Goal: Task Accomplishment & Management: Contribute content

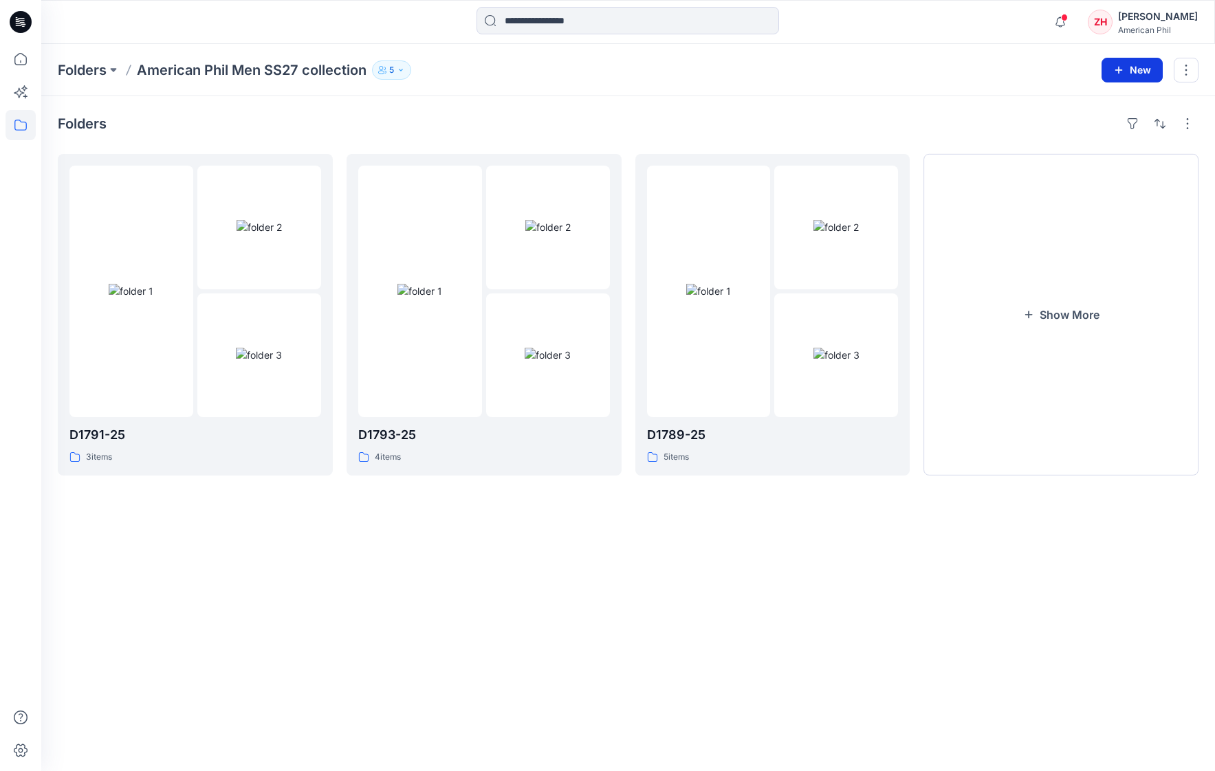
click at [1149, 70] on button "New" at bounding box center [1131, 70] width 61 height 25
click at [1080, 102] on p "New Style" at bounding box center [1089, 104] width 46 height 16
click at [1131, 76] on button "New" at bounding box center [1131, 70] width 61 height 25
click at [1109, 125] on p "New Folder" at bounding box center [1091, 131] width 51 height 14
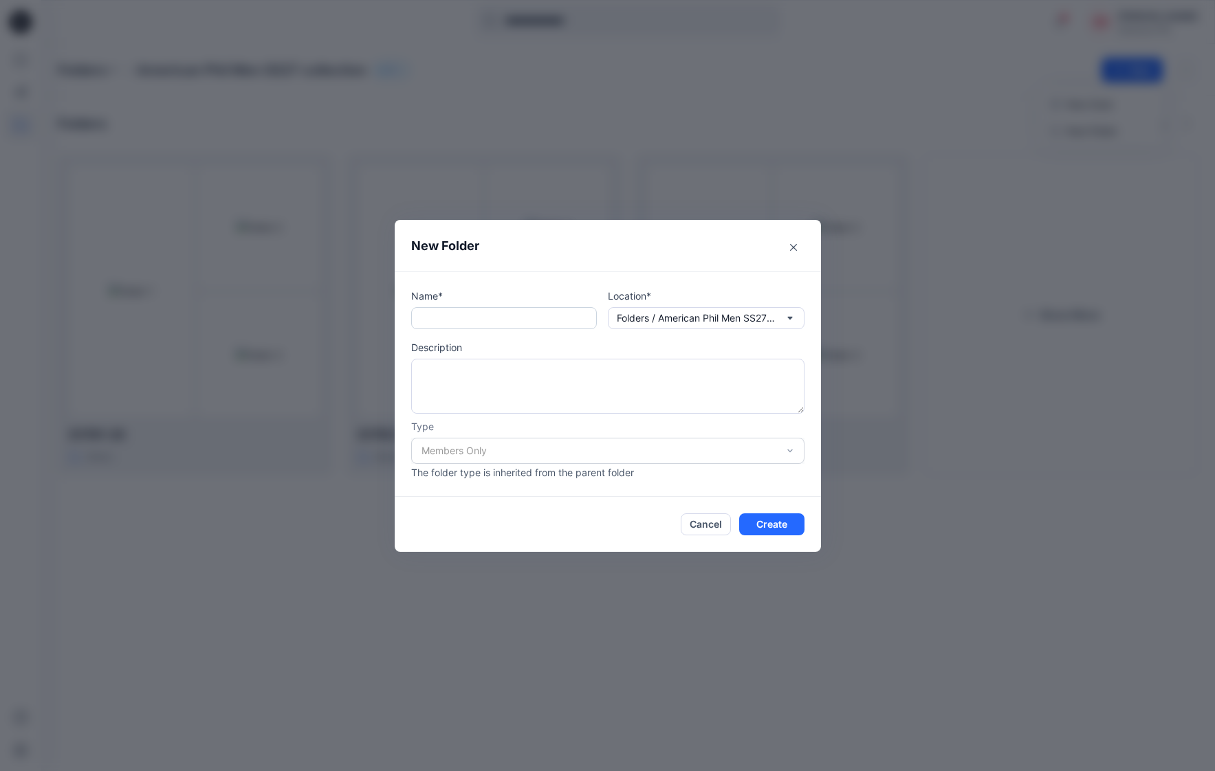
click at [533, 322] on input "text" at bounding box center [504, 318] width 186 height 22
type input "********"
click at [781, 523] on button "Create" at bounding box center [771, 524] width 65 height 22
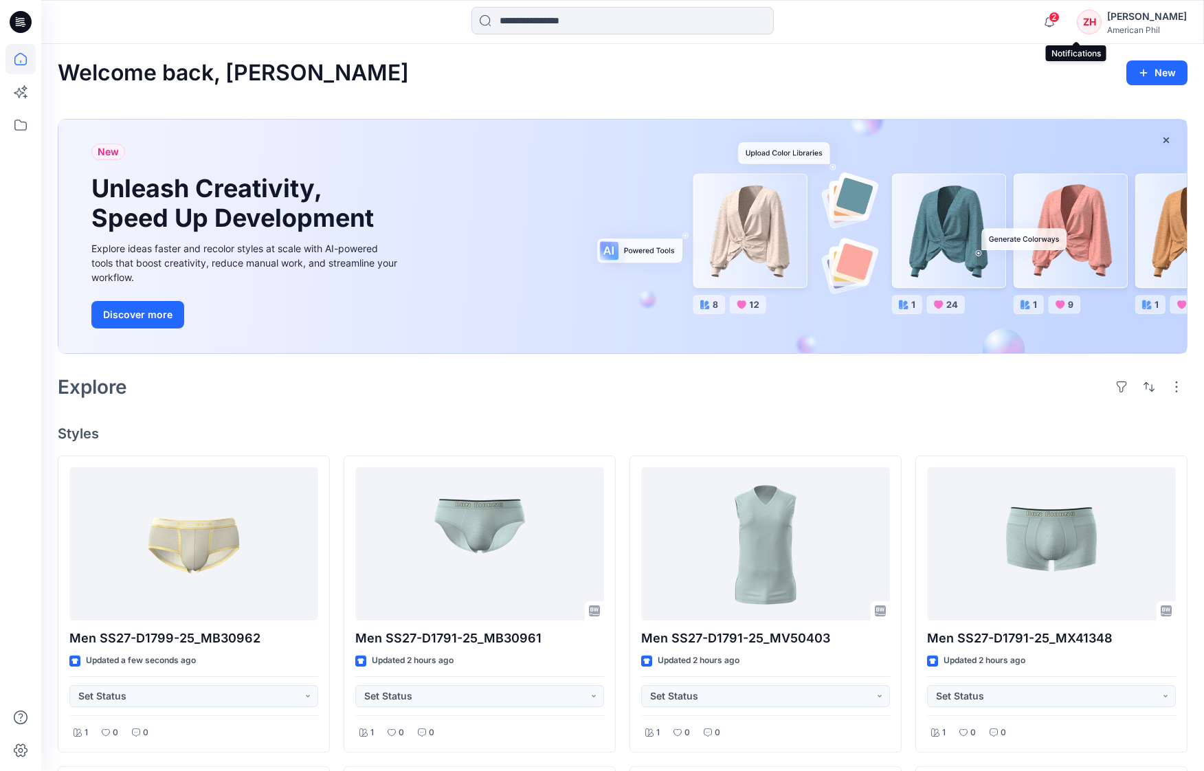
click at [1060, 21] on span "2" at bounding box center [1054, 17] width 11 height 11
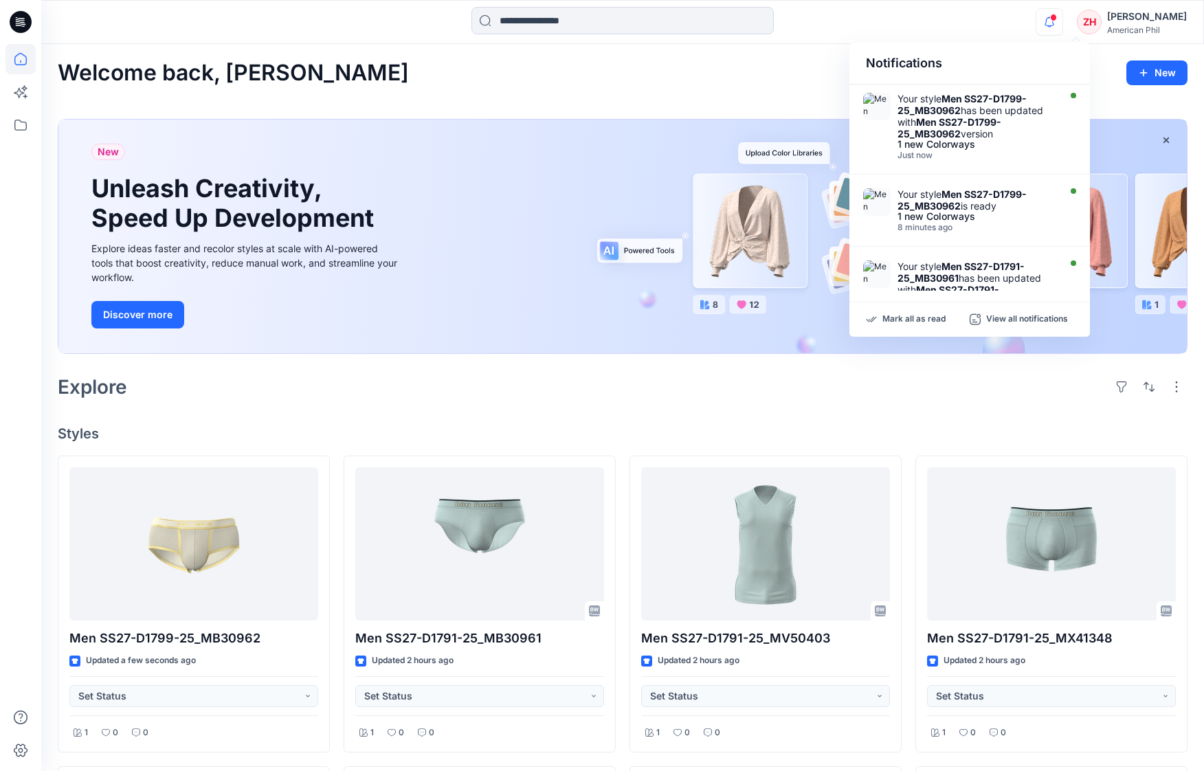
click at [1007, 41] on div "Notifications Your style Men SS27-D1799-25_MB30962 has been updated with Men SS…" at bounding box center [622, 22] width 1163 height 44
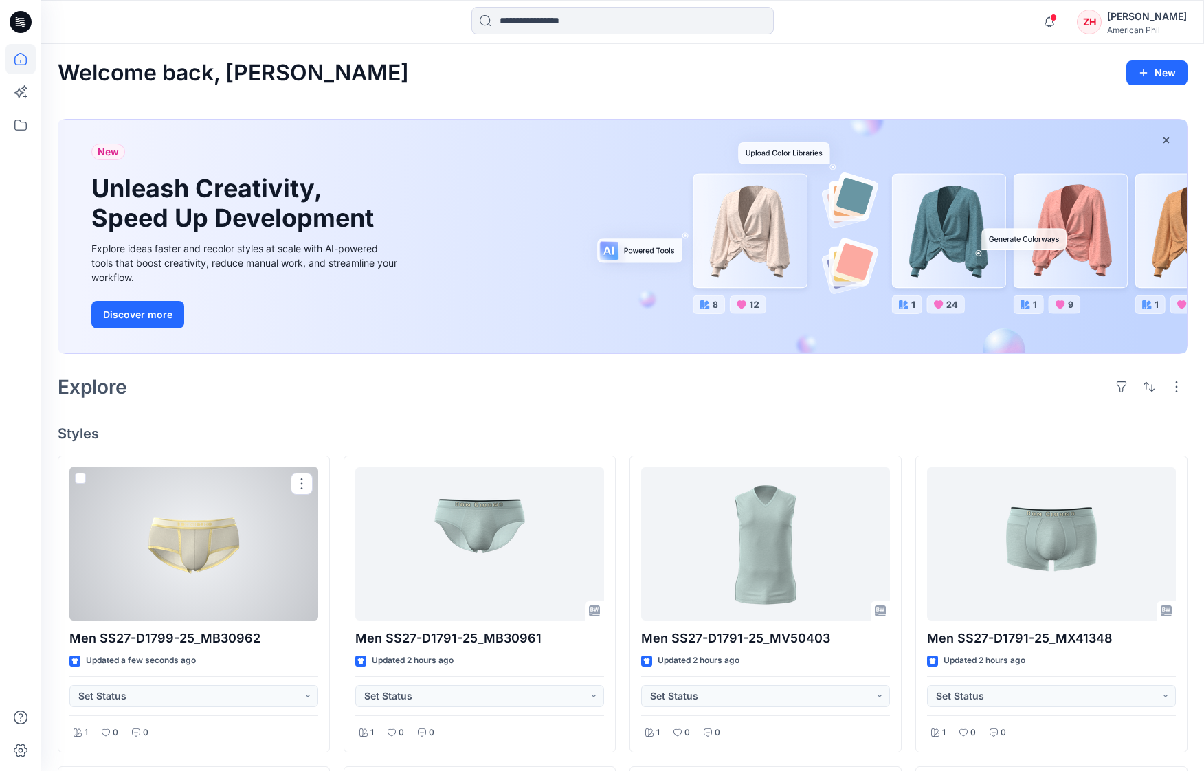
click at [259, 492] on div at bounding box center [193, 544] width 249 height 154
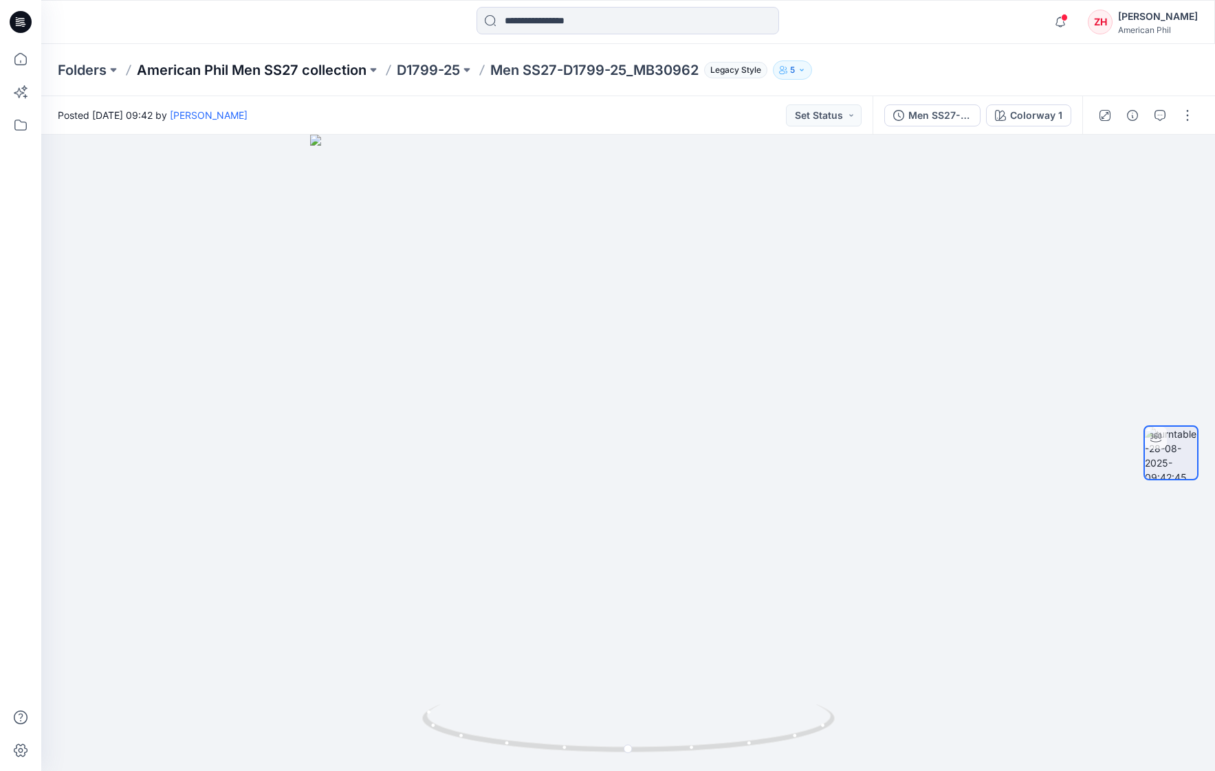
click at [348, 72] on p "American Phil Men SS27 collection" at bounding box center [252, 69] width 230 height 19
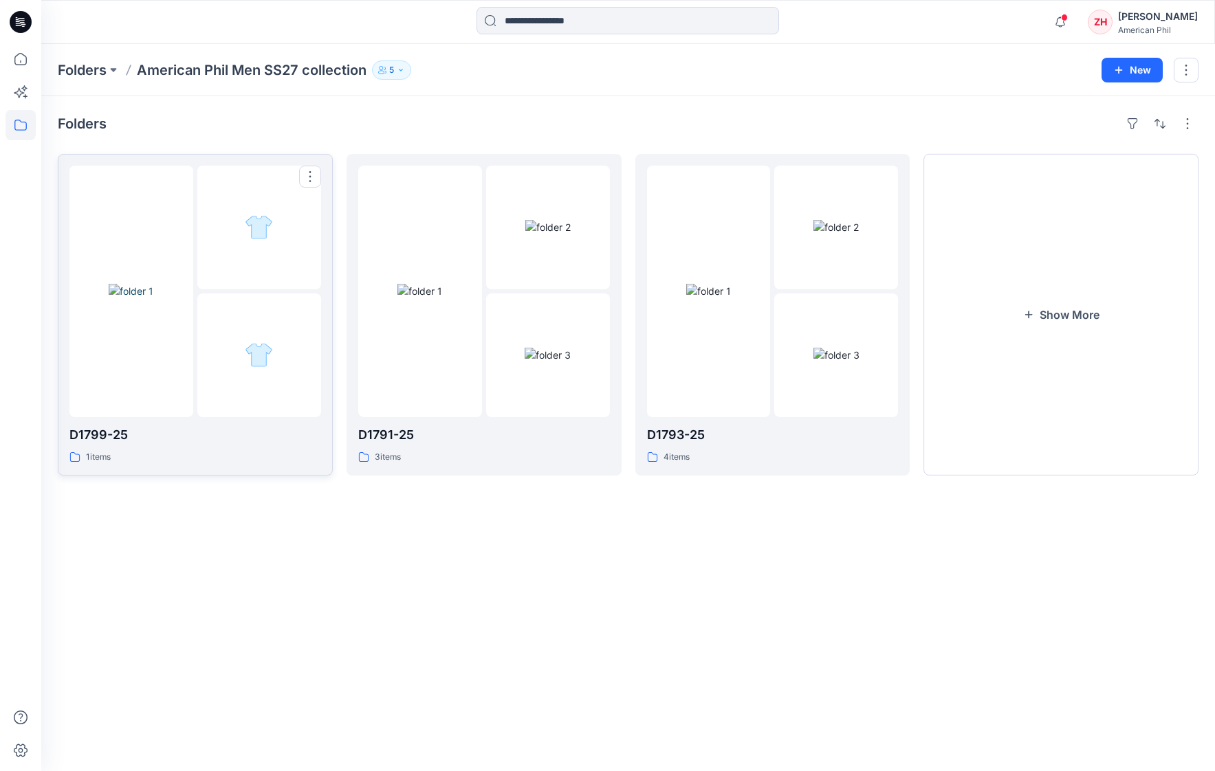
click at [249, 188] on div at bounding box center [259, 228] width 124 height 124
click at [308, 71] on p "American Phil Men SS27 collection" at bounding box center [252, 69] width 230 height 19
click at [1048, 304] on button "Show More" at bounding box center [1060, 315] width 275 height 322
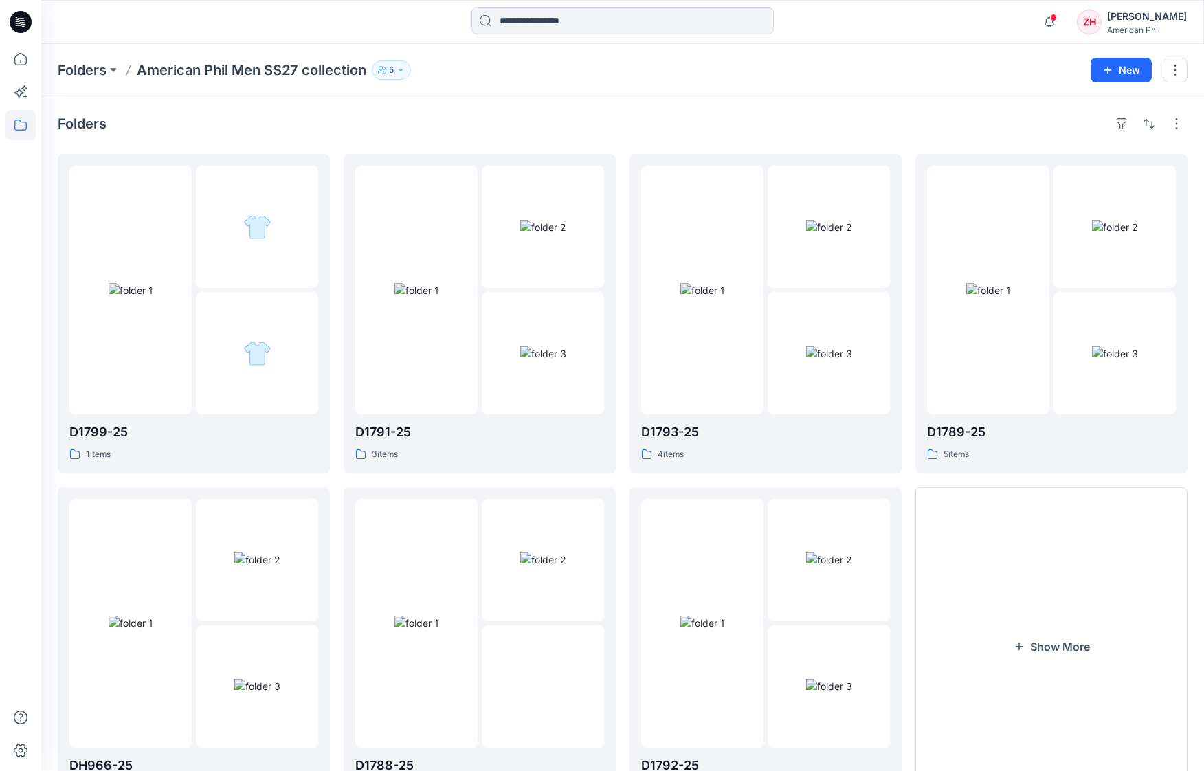
scroll to position [73, 0]
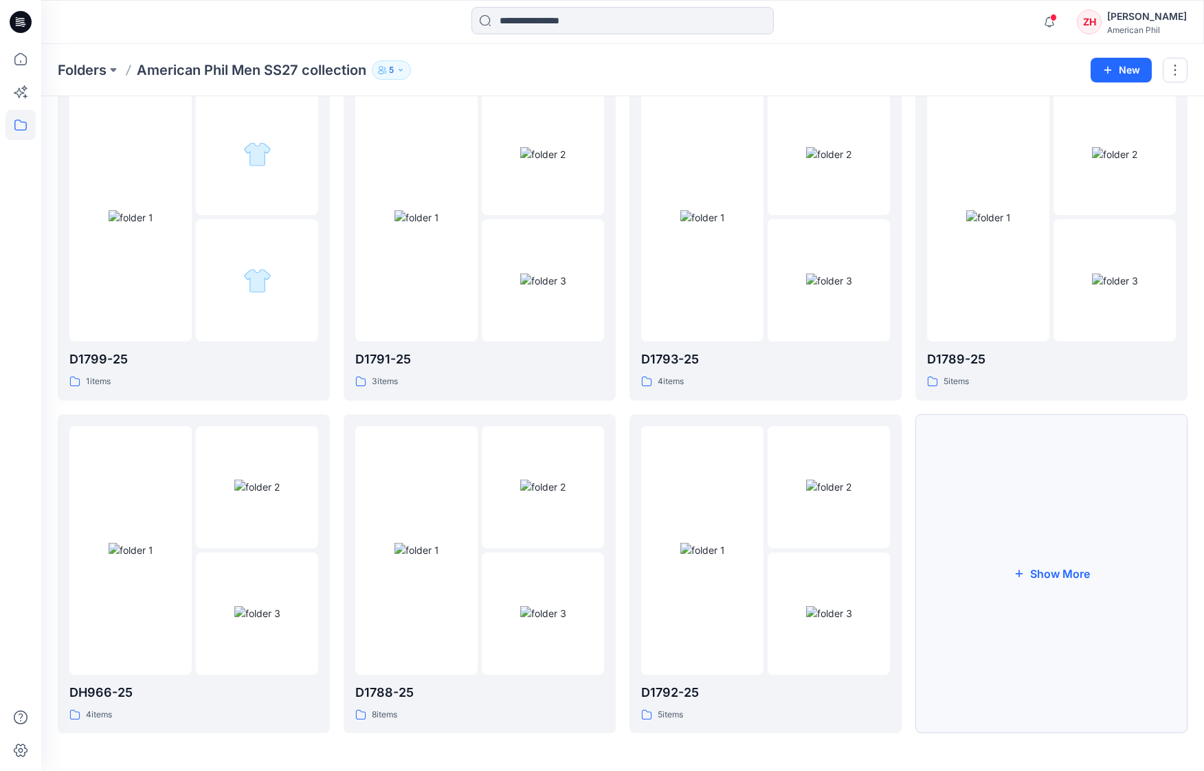
click at [1084, 538] on button "Show More" at bounding box center [1052, 574] width 272 height 320
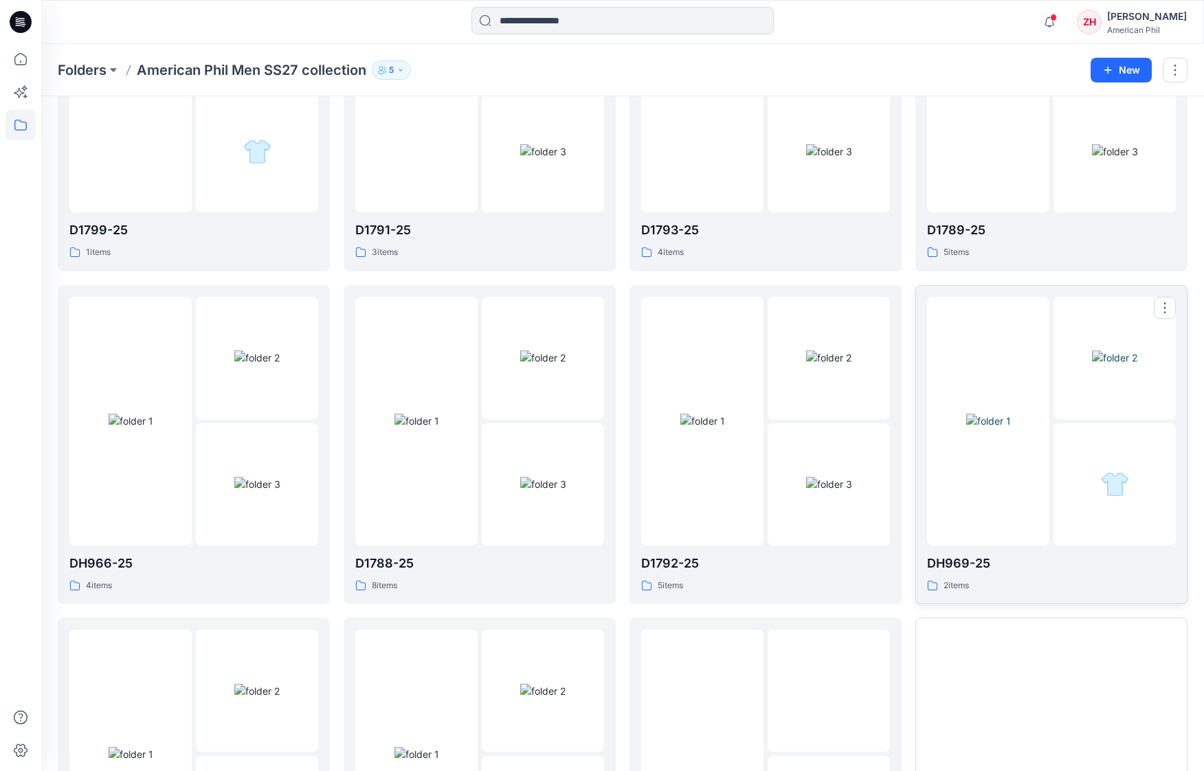
scroll to position [405, 0]
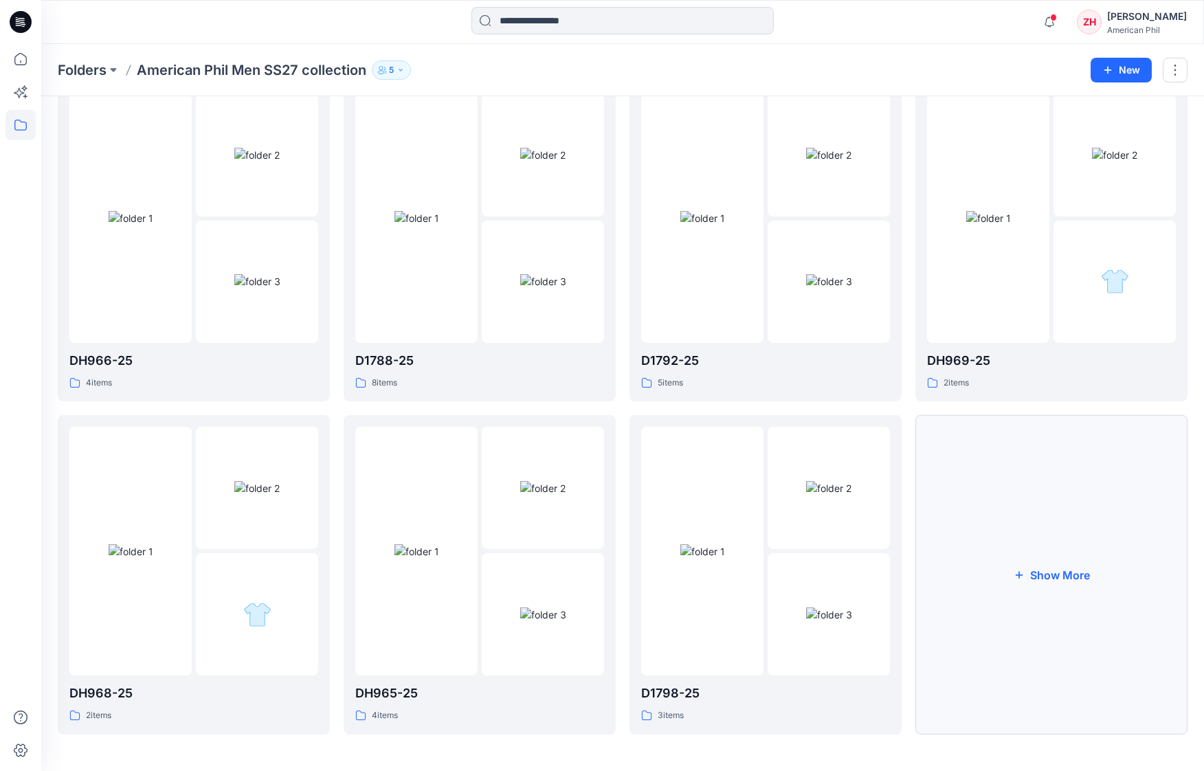
click at [1039, 544] on button "Show More" at bounding box center [1052, 575] width 272 height 320
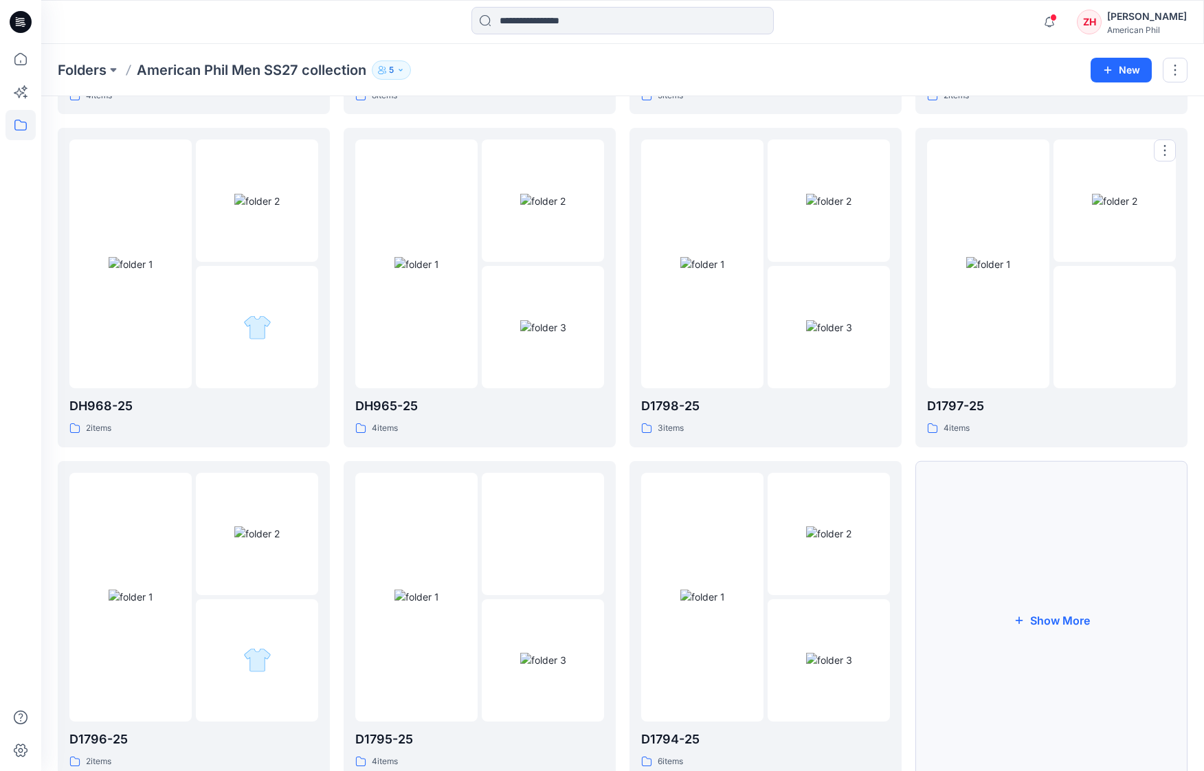
scroll to position [737, 0]
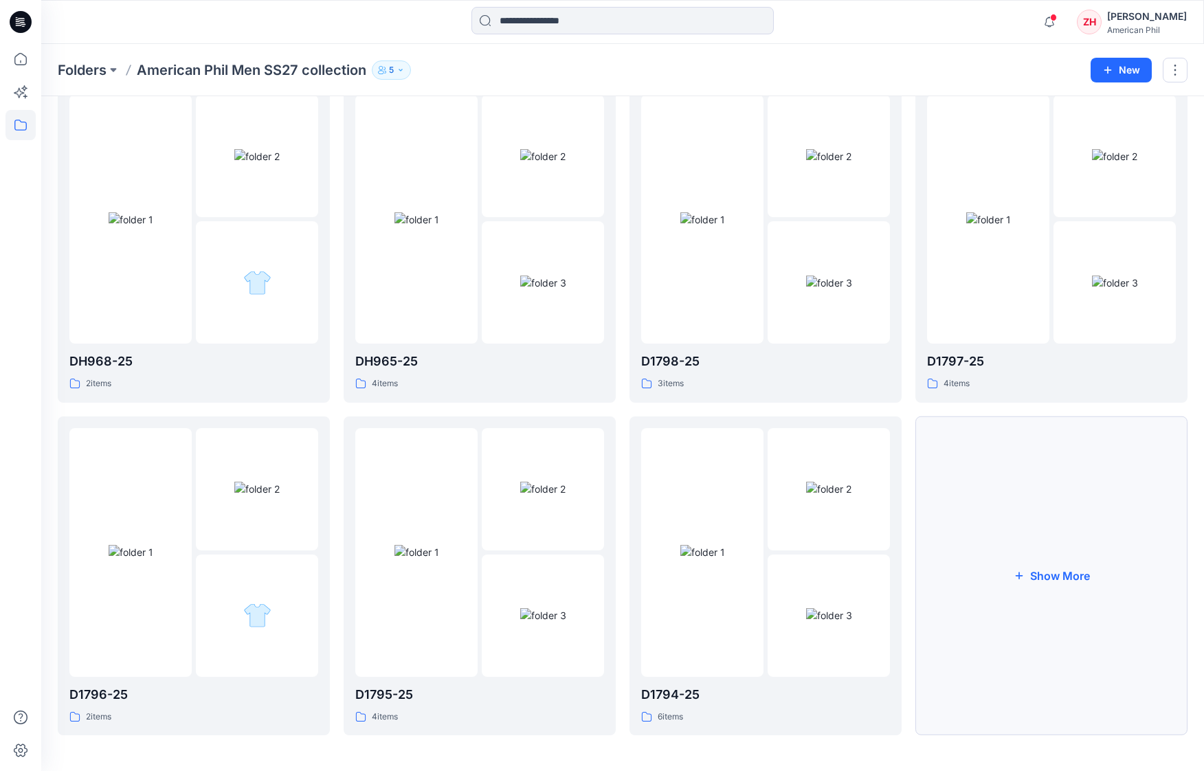
click at [1049, 546] on button "Show More" at bounding box center [1052, 577] width 272 height 320
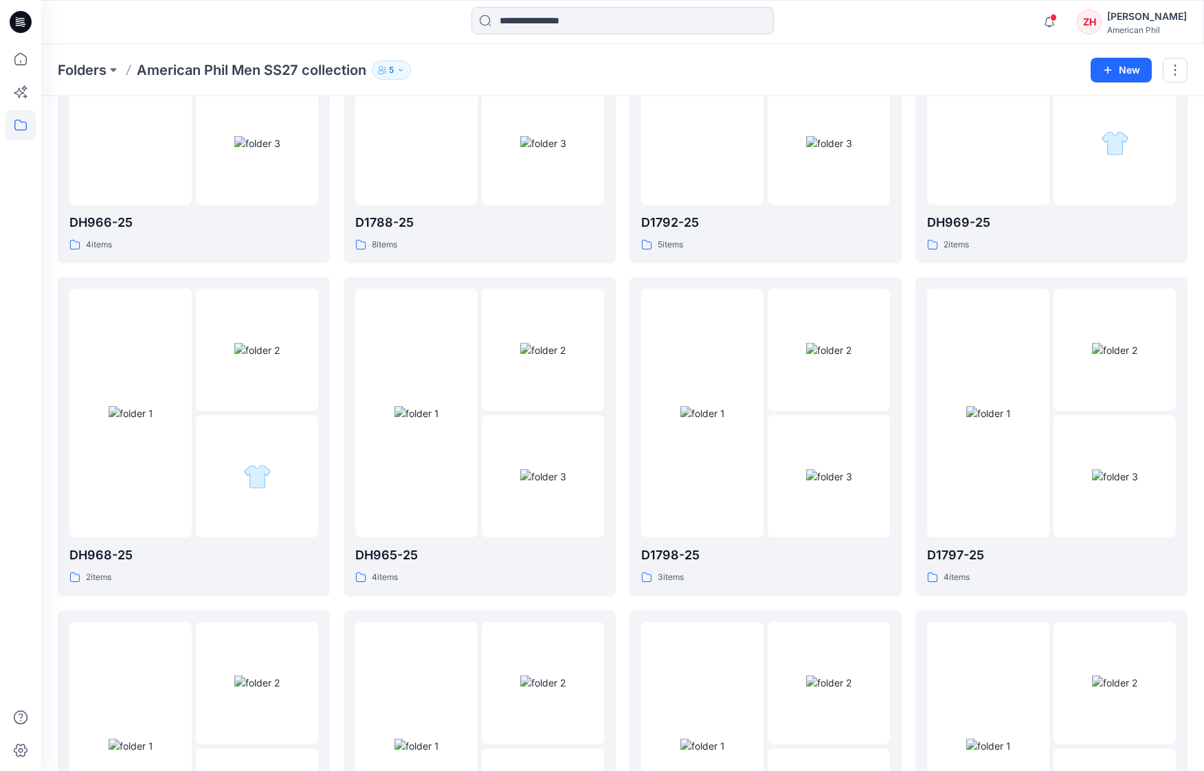
scroll to position [0, 0]
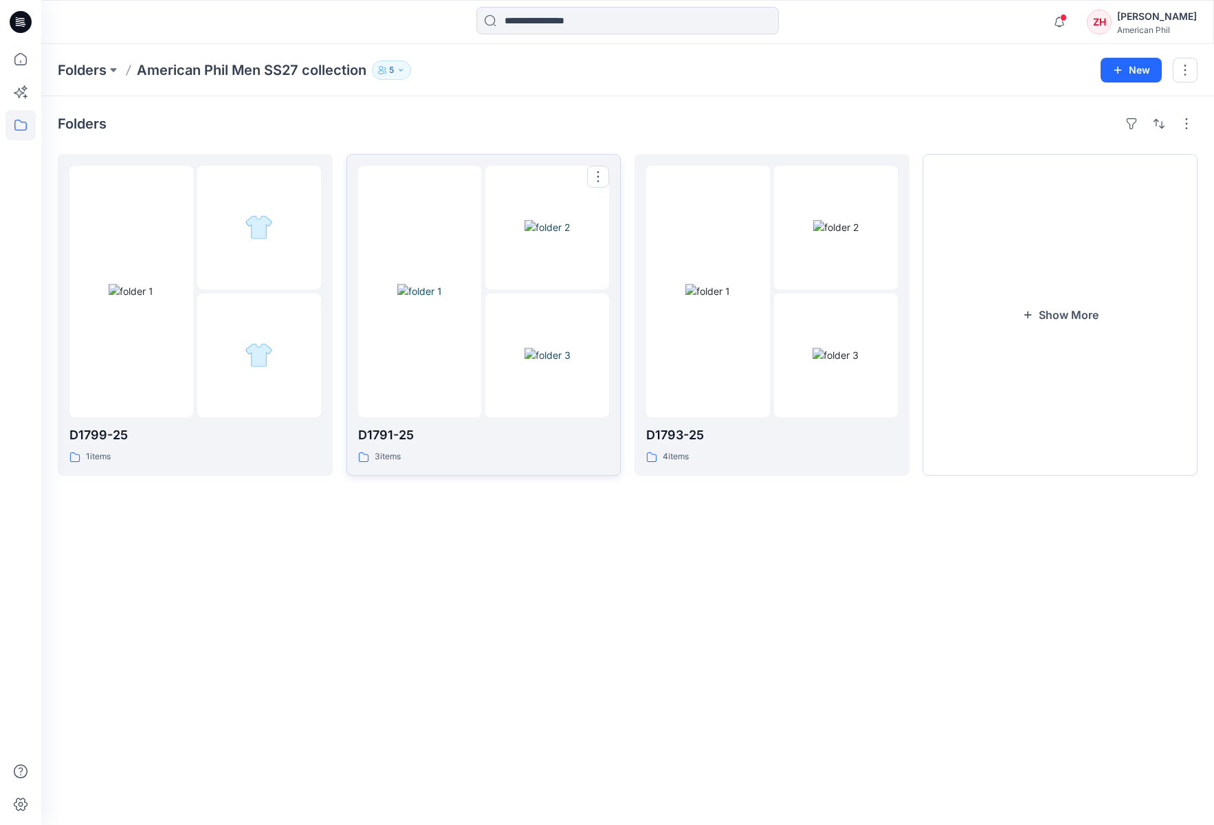
click at [442, 284] on img at bounding box center [419, 291] width 45 height 14
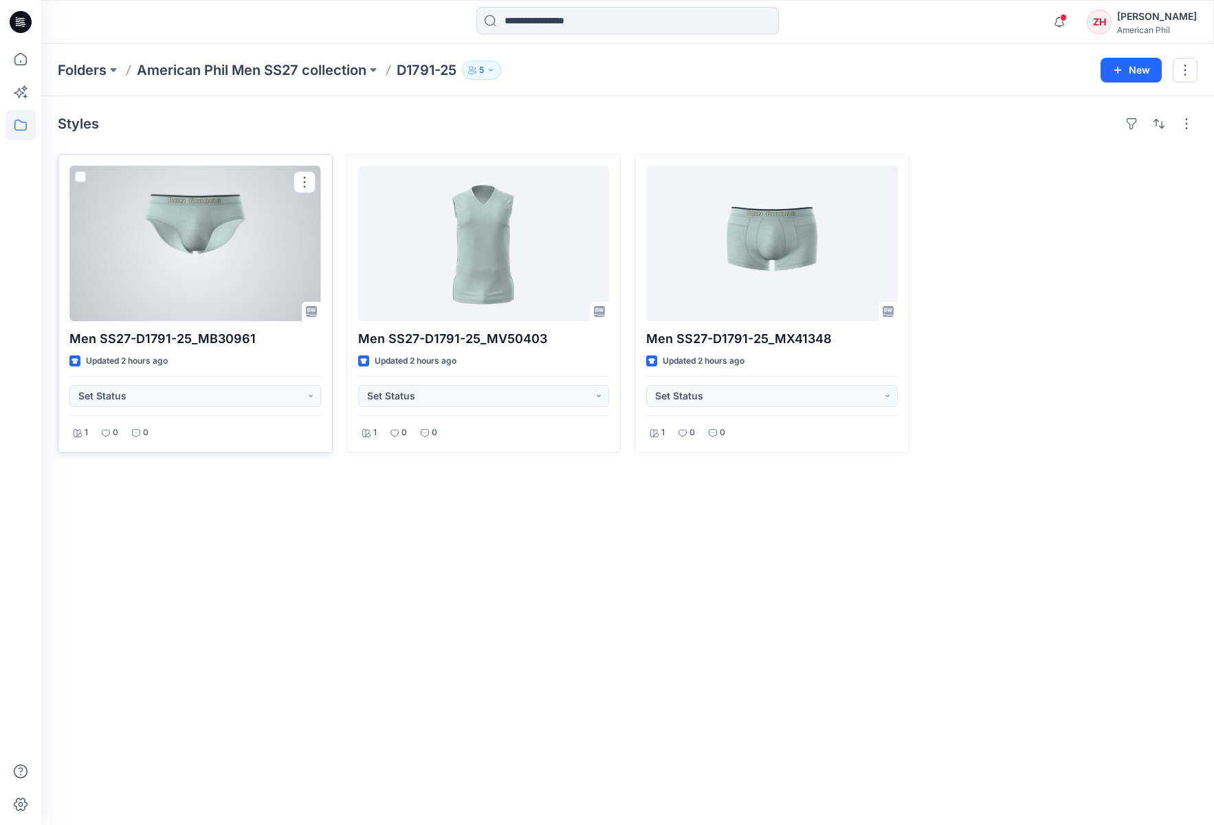
click at [251, 262] on div at bounding box center [195, 243] width 252 height 155
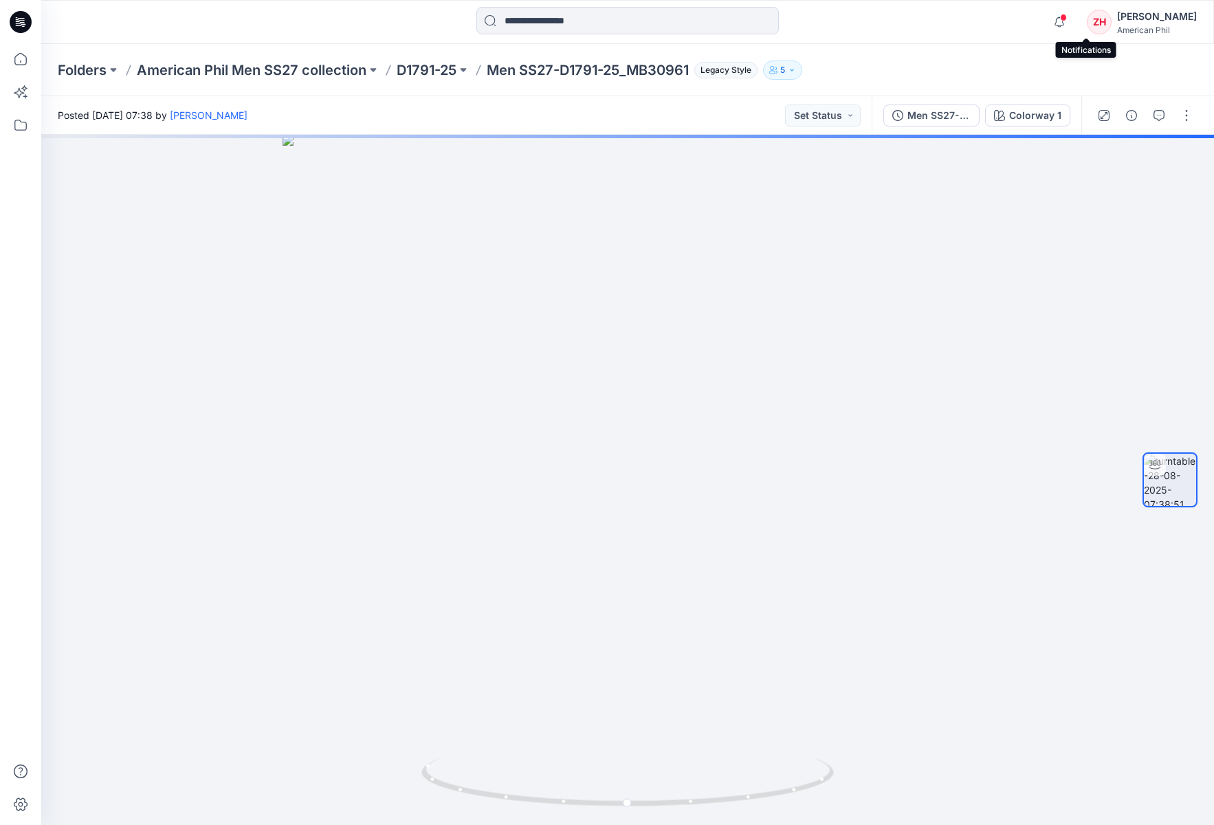
click at [1067, 14] on span at bounding box center [1063, 18] width 7 height 8
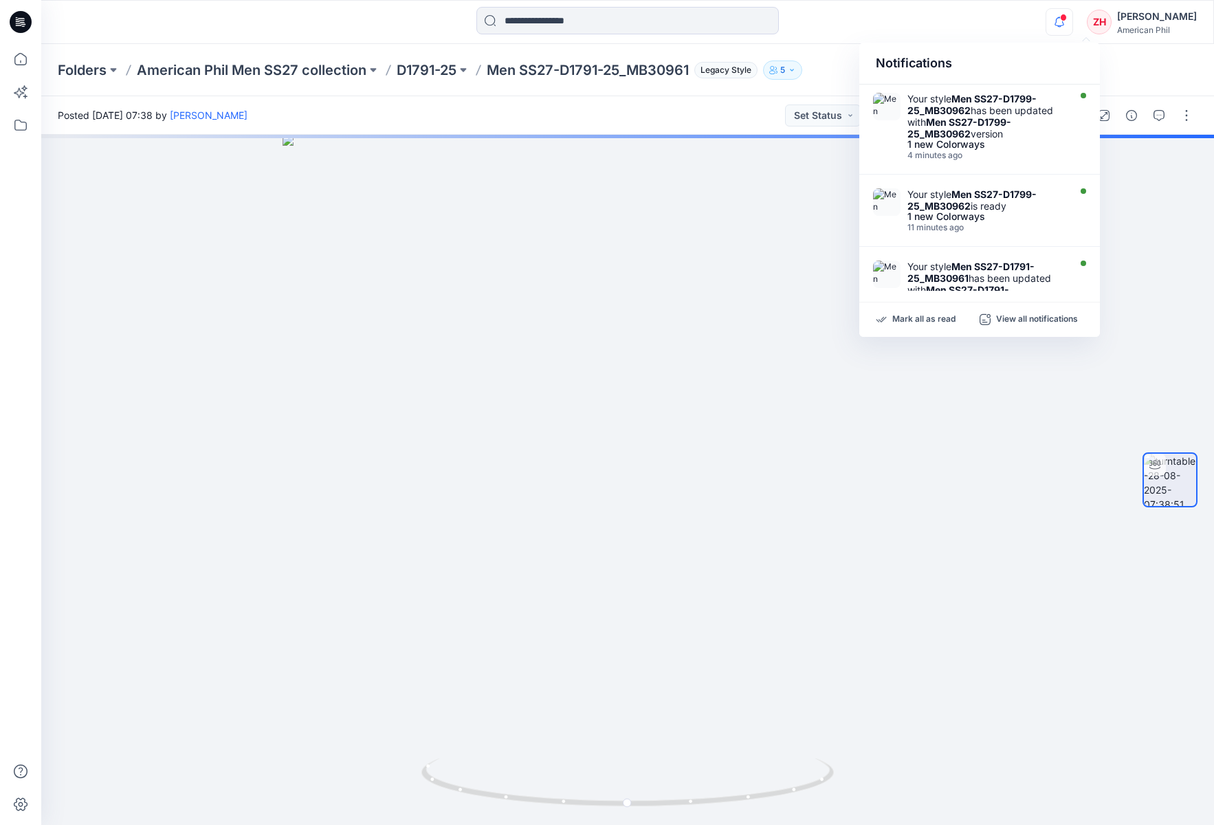
click at [983, 19] on div "Notifications Your style Men SS27-D1799-25_MB30962 has been updated with Men SS…" at bounding box center [627, 22] width 1172 height 30
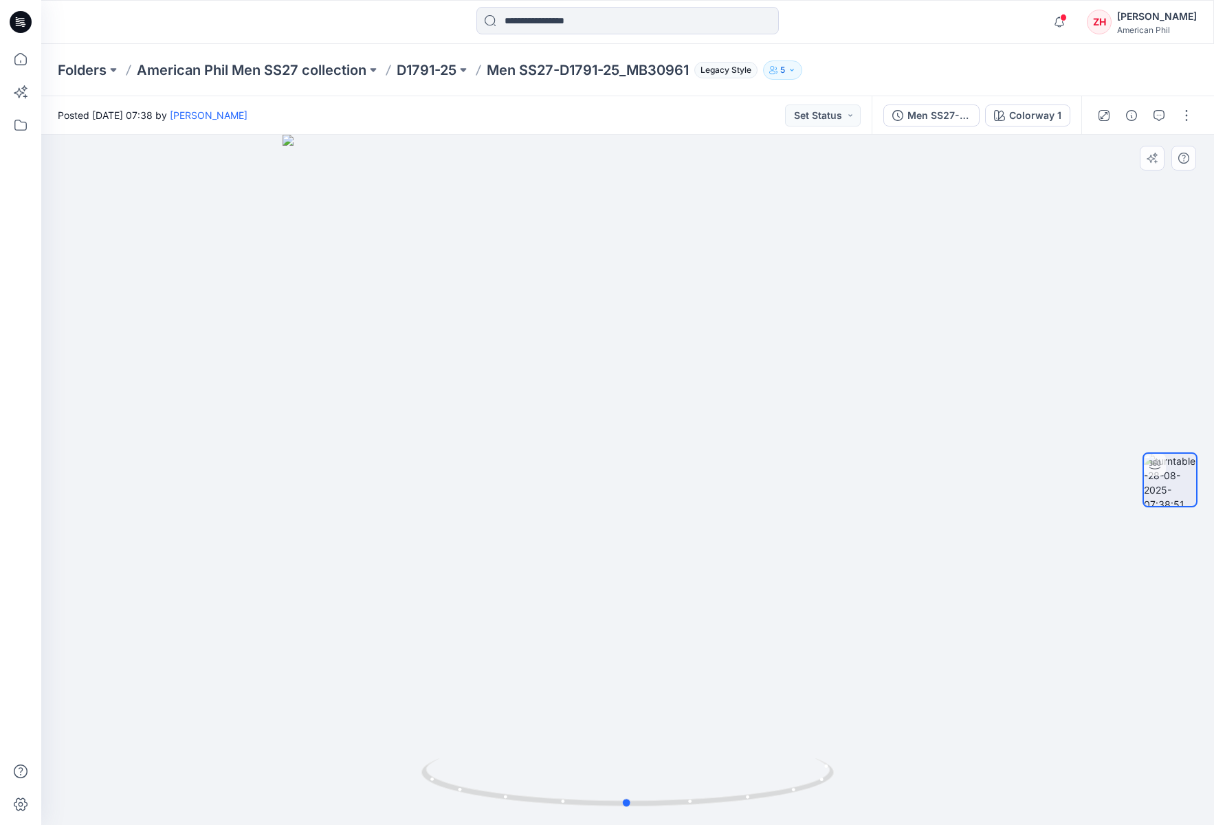
drag, startPoint x: 1048, startPoint y: 429, endPoint x: 634, endPoint y: 415, distance: 414.0
click at [634, 415] on div at bounding box center [627, 480] width 1173 height 690
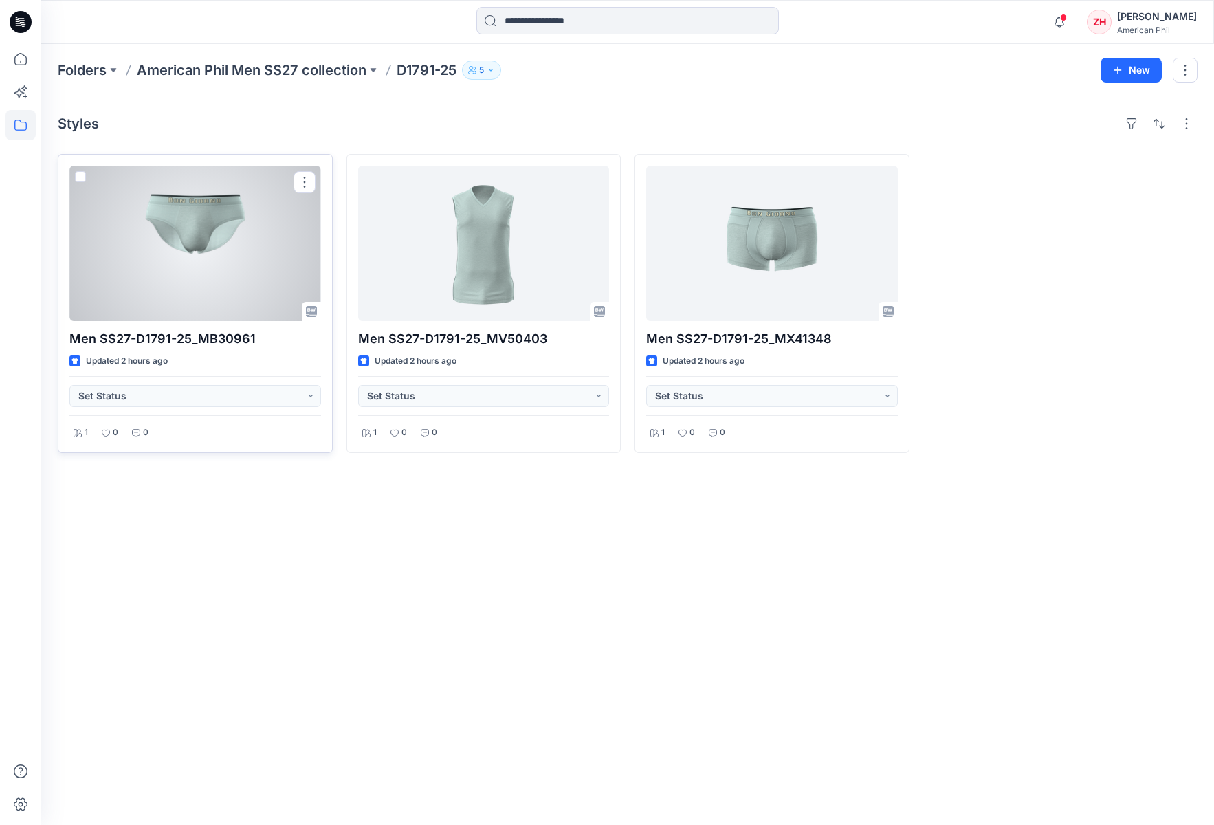
click at [235, 238] on div at bounding box center [195, 243] width 252 height 155
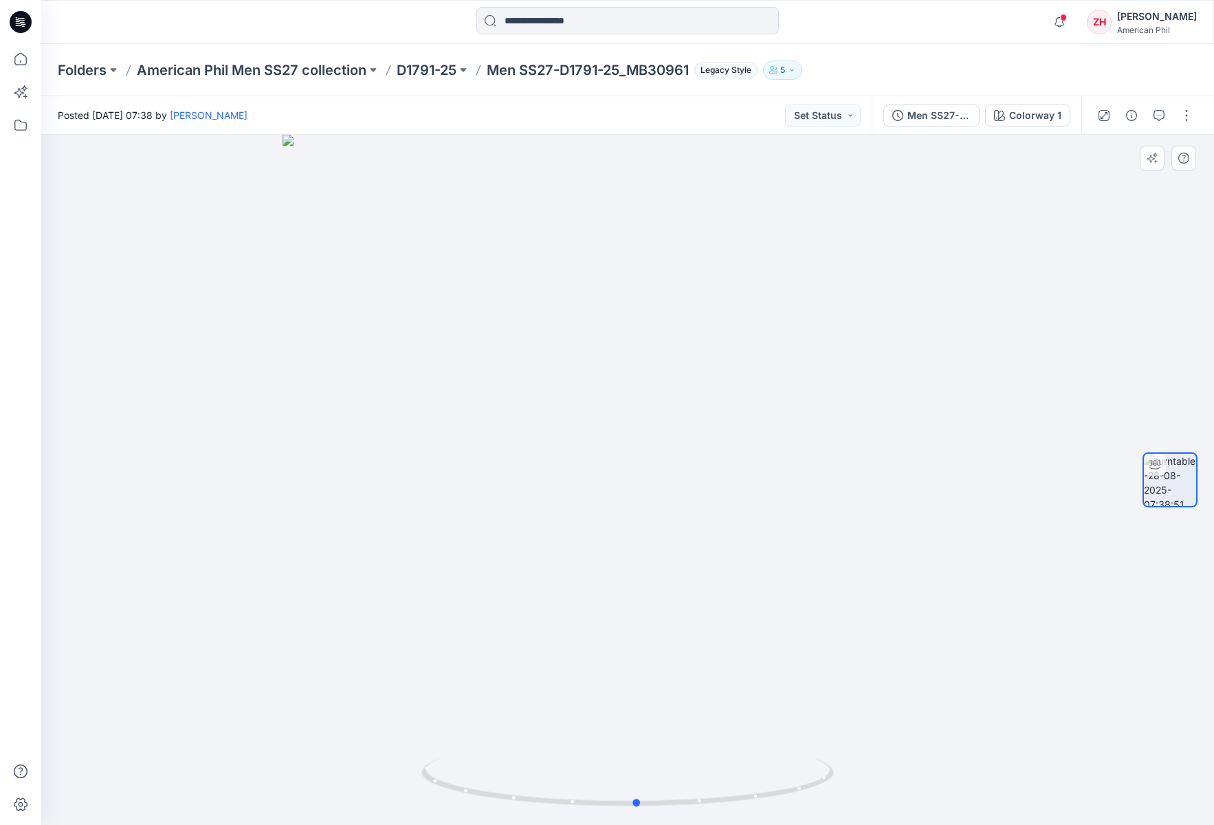
drag, startPoint x: 908, startPoint y: 367, endPoint x: 526, endPoint y: 329, distance: 384.0
click at [526, 329] on div at bounding box center [627, 480] width 1173 height 690
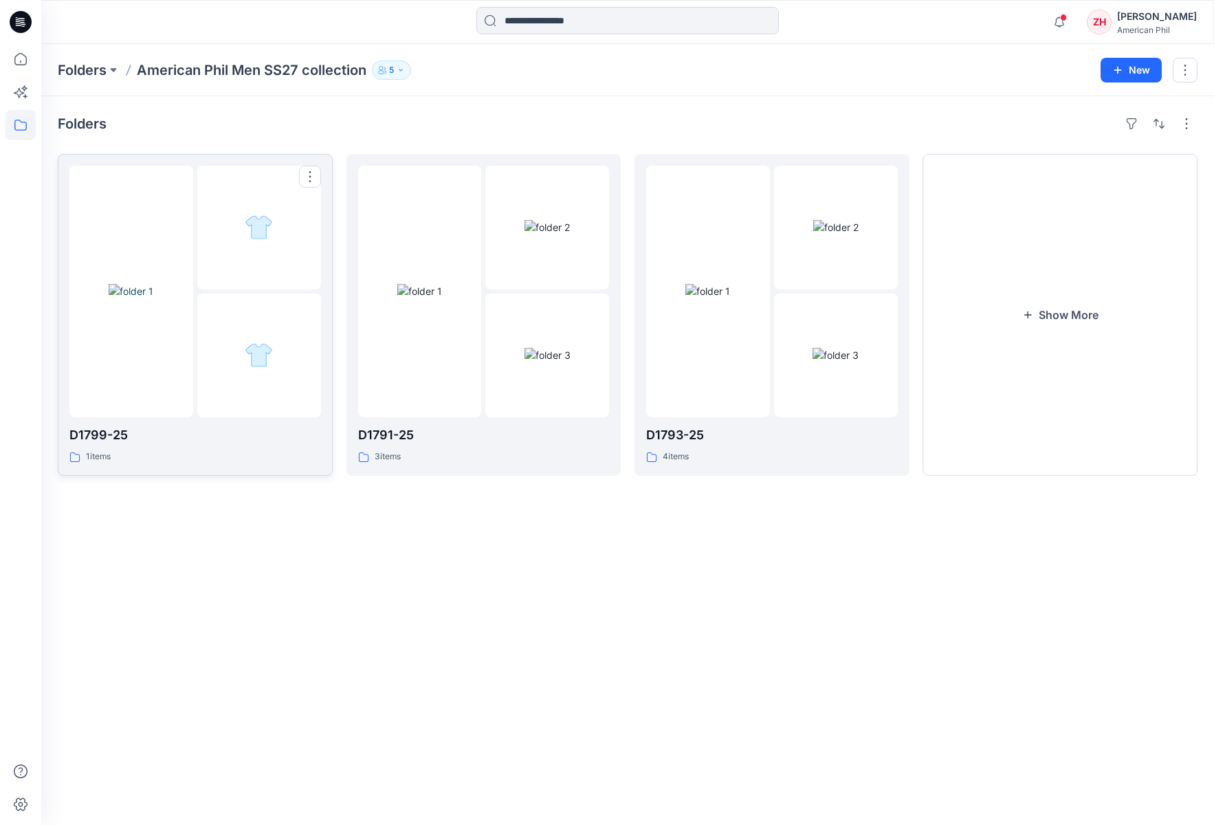
click at [151, 284] on img at bounding box center [131, 291] width 45 height 14
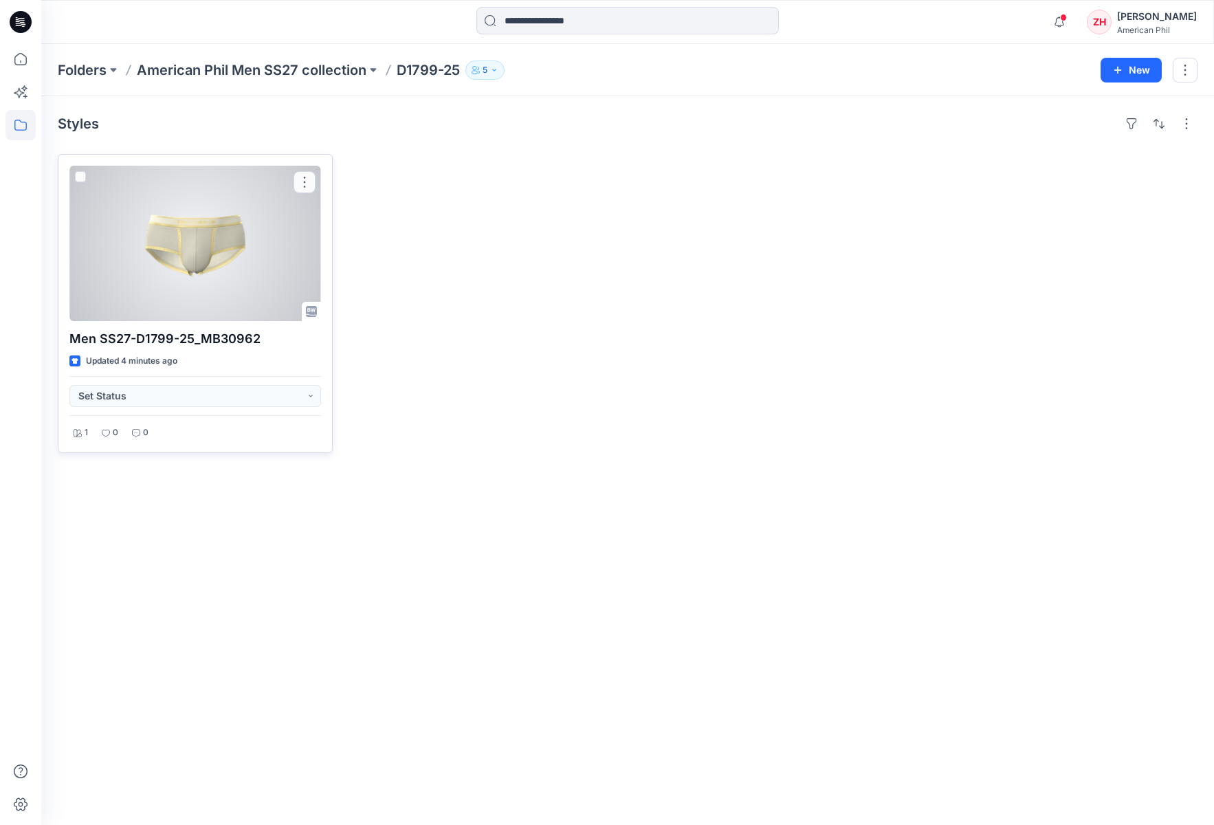
click at [236, 243] on div at bounding box center [195, 243] width 252 height 155
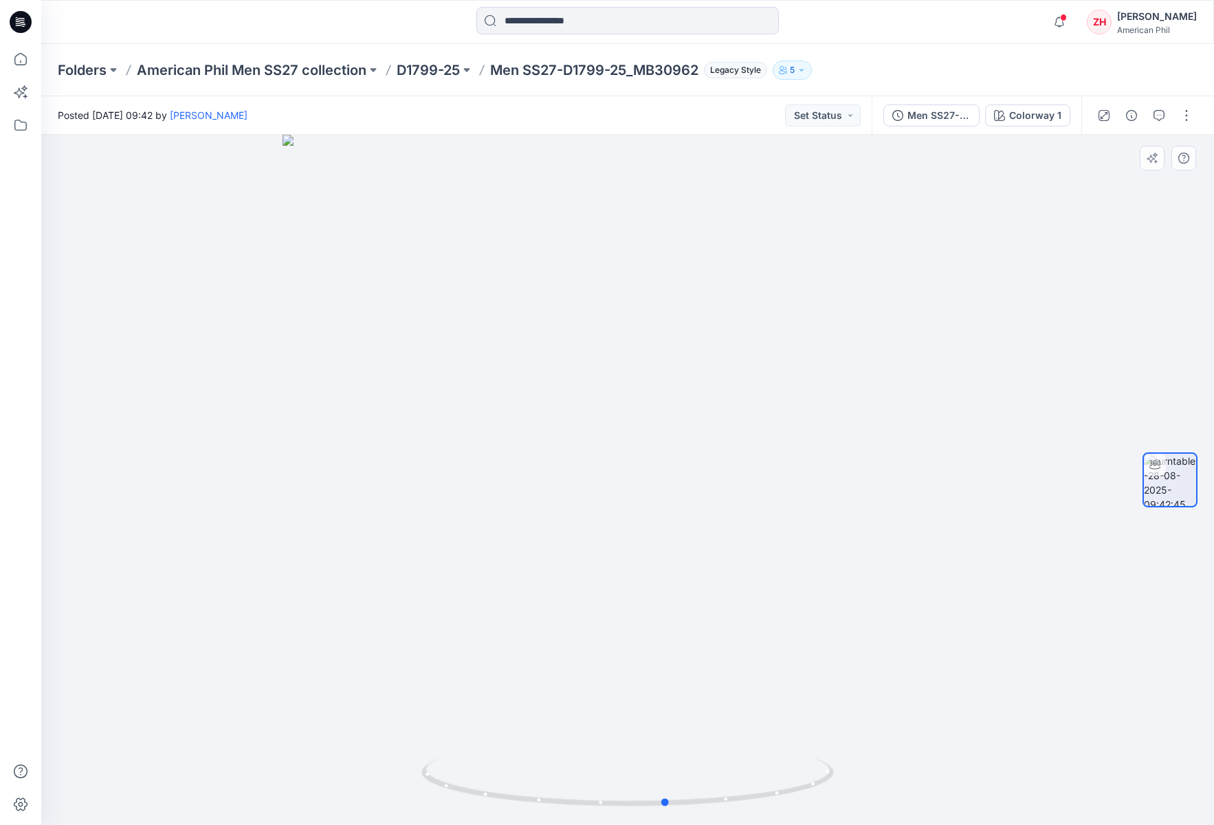
drag, startPoint x: 924, startPoint y: 290, endPoint x: 562, endPoint y: 250, distance: 364.4
click at [562, 250] on div at bounding box center [627, 480] width 1173 height 690
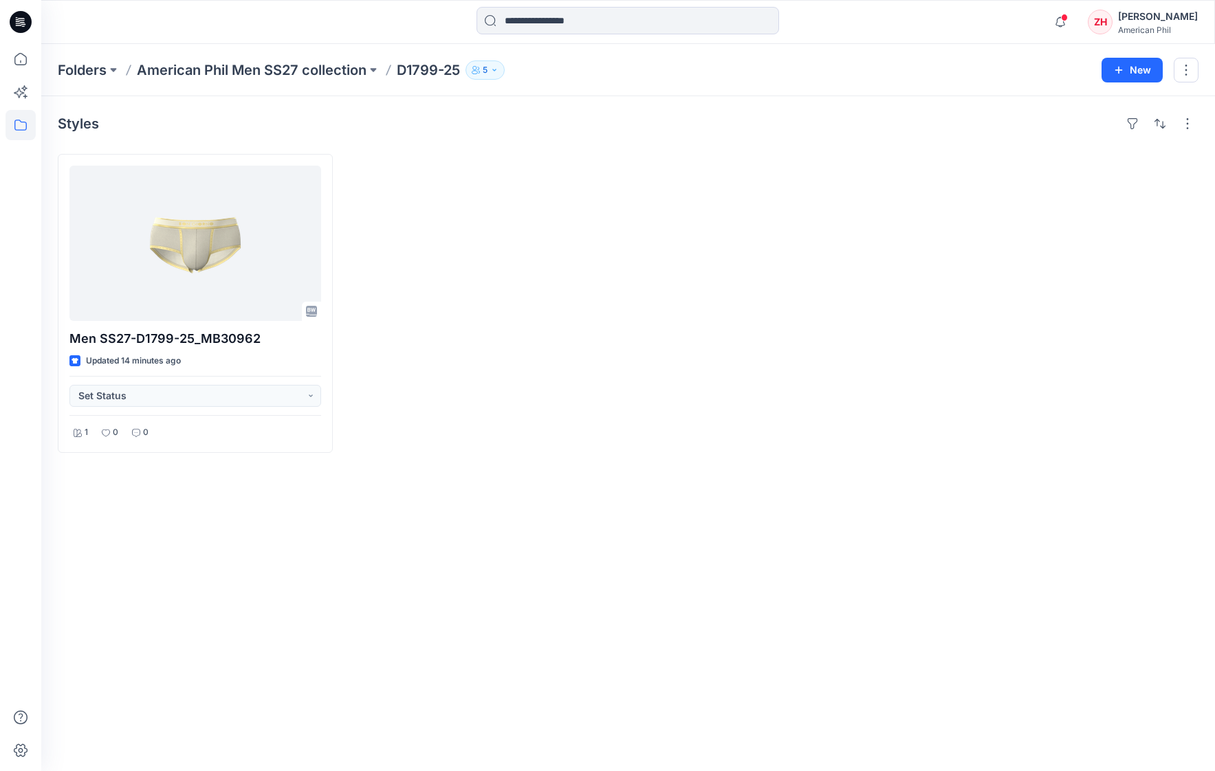
click at [759, 224] on div at bounding box center [772, 303] width 275 height 299
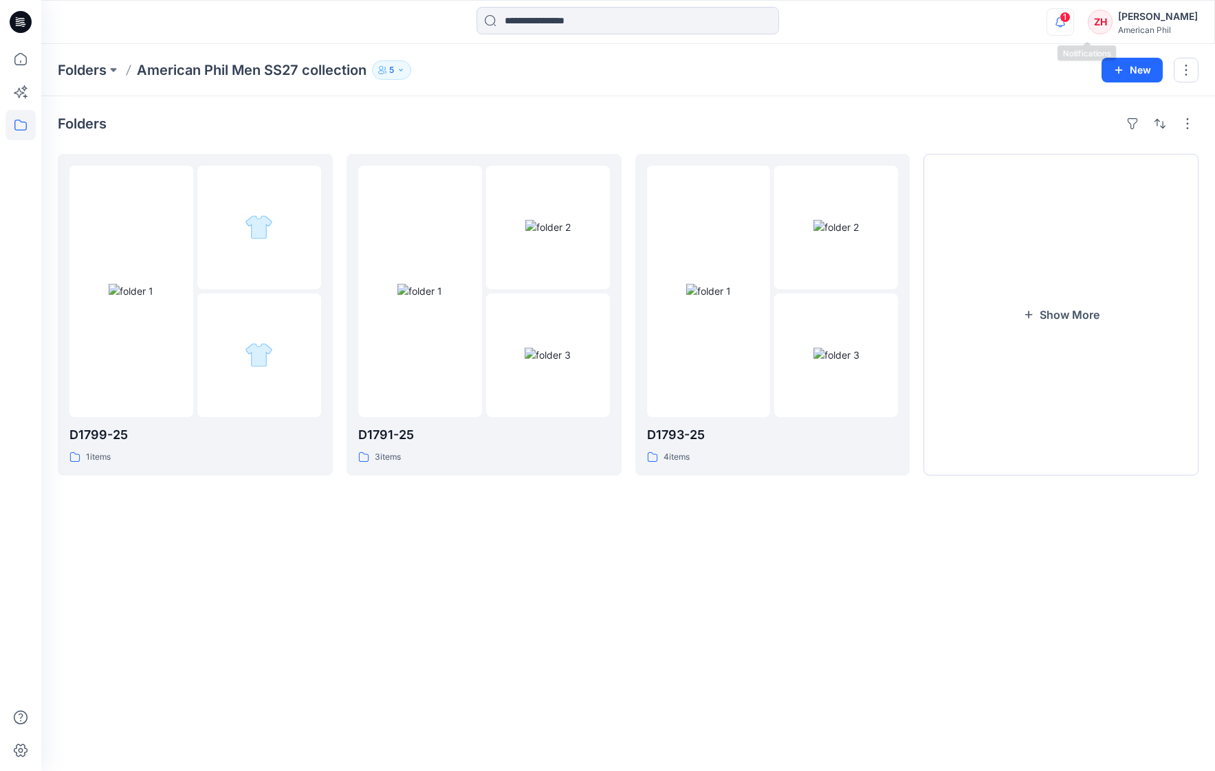
click at [1074, 21] on button "button" at bounding box center [1059, 21] width 27 height 27
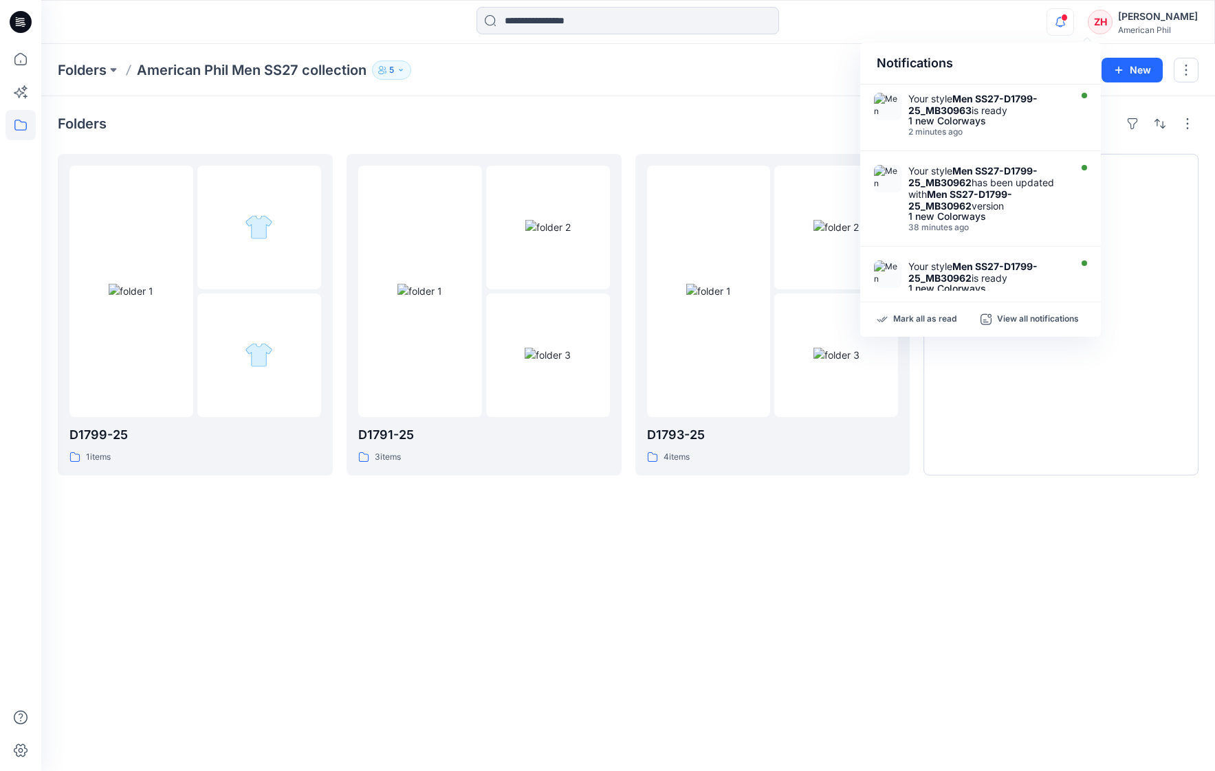
click at [1054, 21] on div "Notifications Your style Men SS27-D1799-25_MB30963 is ready 1 new Colorways 2 m…" at bounding box center [627, 22] width 1173 height 30
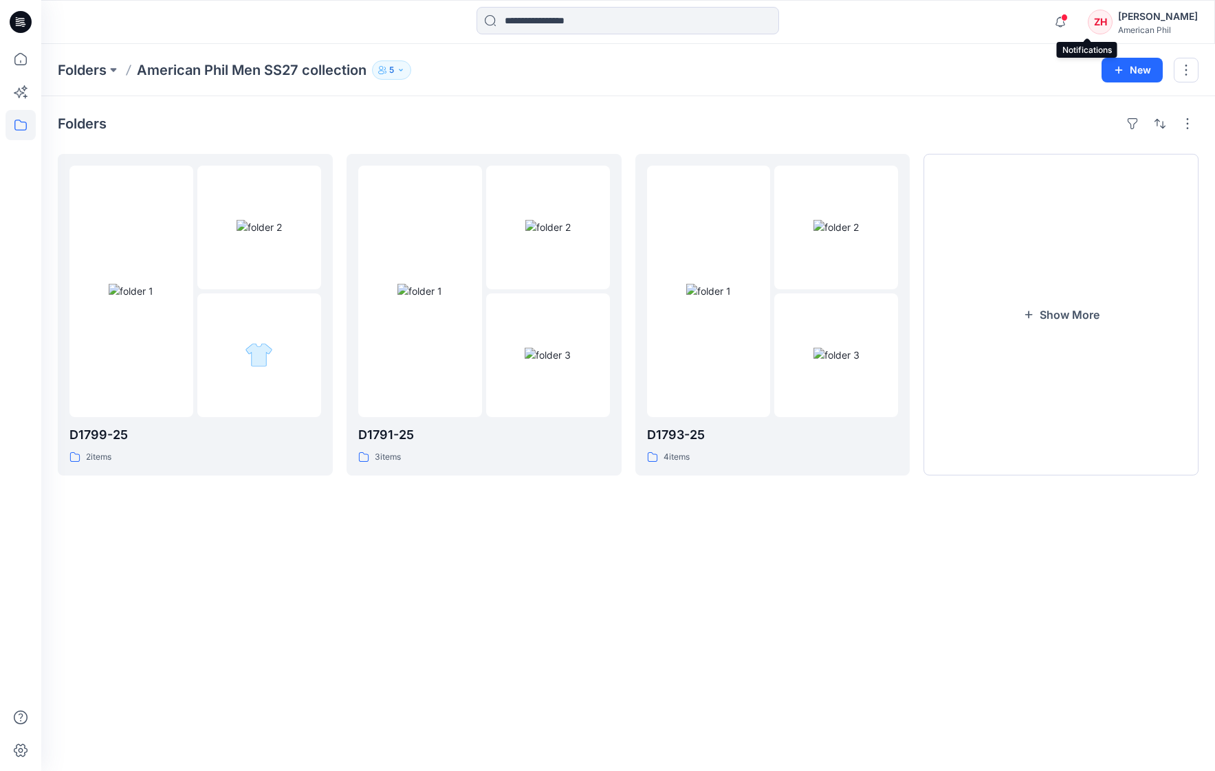
click at [1067, 20] on span at bounding box center [1064, 18] width 7 height 8
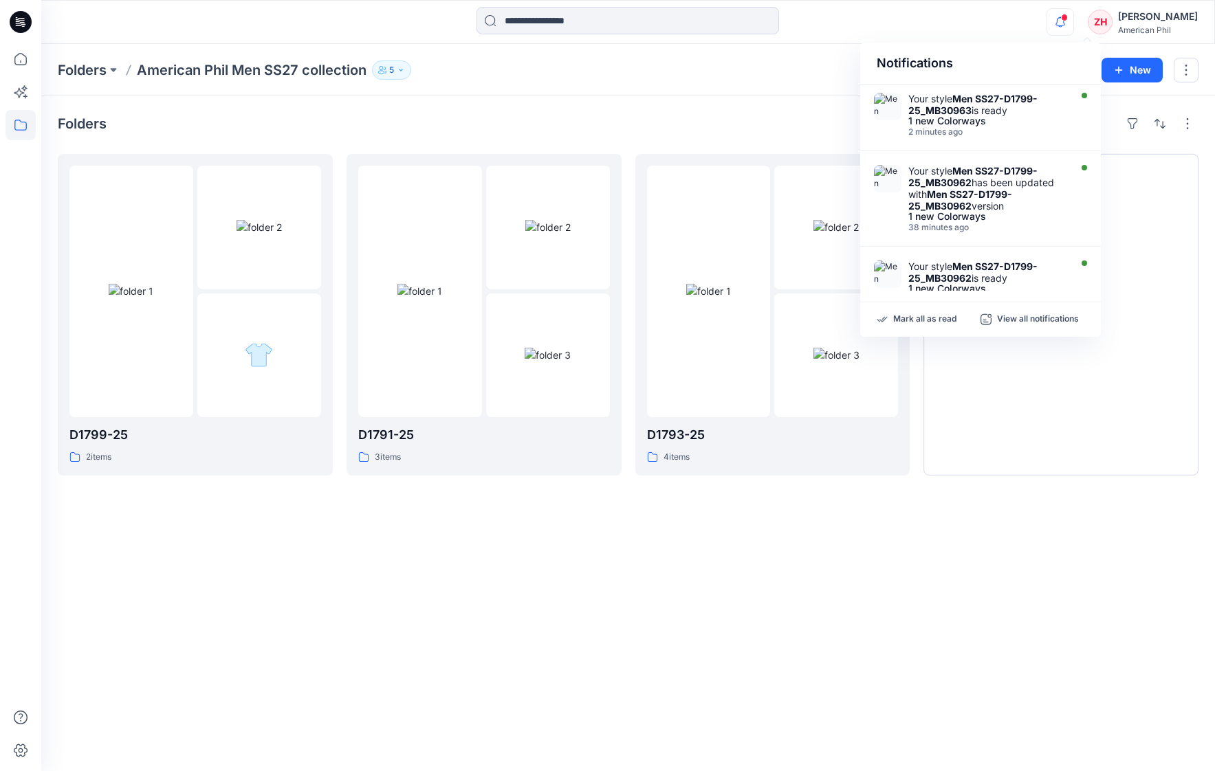
click at [987, 7] on div "Notifications Your style Men SS27-D1799-25_MB30963 is ready 1 new Colorways 2 m…" at bounding box center [627, 22] width 1173 height 30
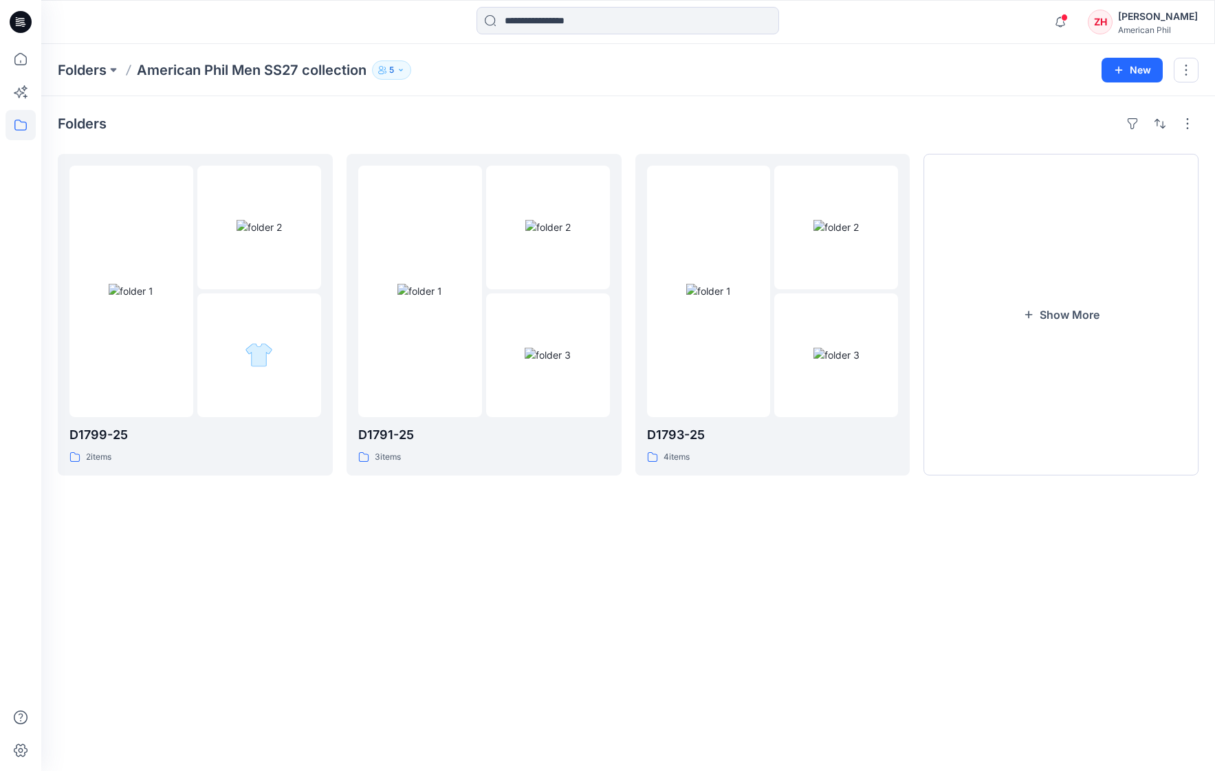
click at [1180, 681] on div "Folders D1799-25 2 items D1791-25 3 items D1793-25 4 items Show More" at bounding box center [627, 433] width 1173 height 675
click at [153, 284] on img at bounding box center [131, 291] width 45 height 14
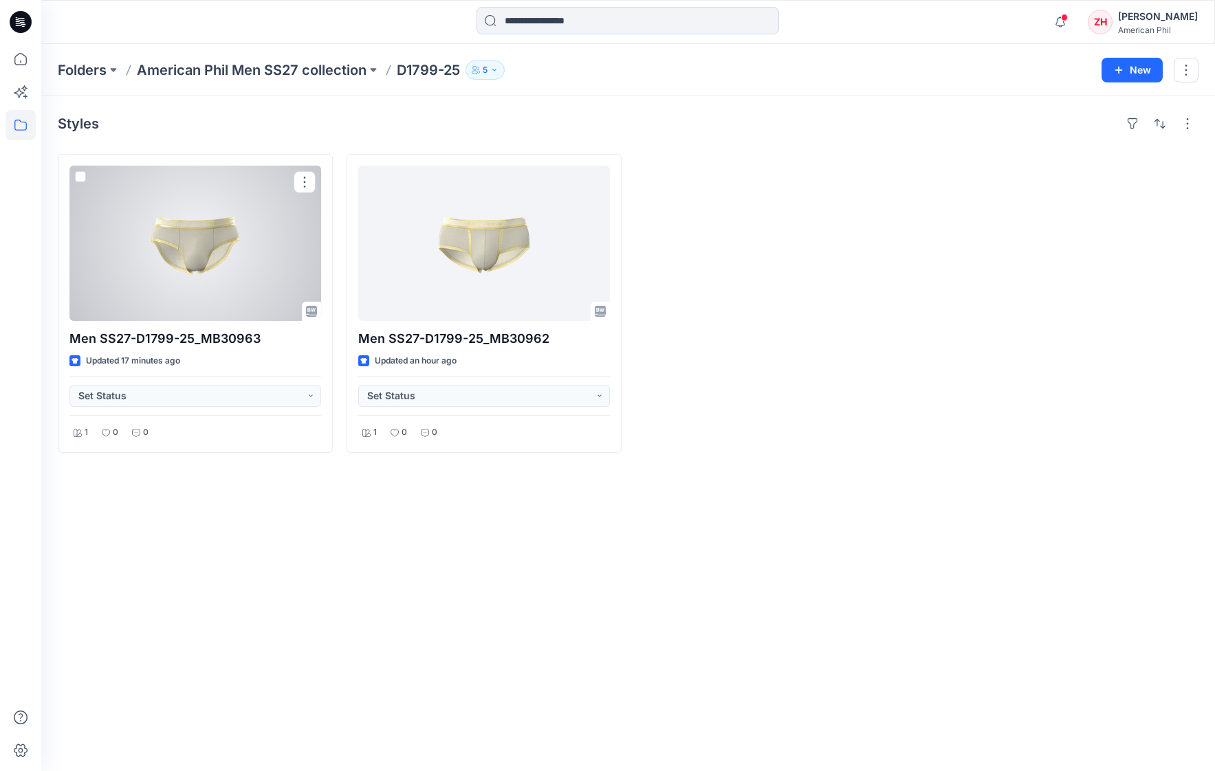
click at [256, 252] on div at bounding box center [195, 243] width 252 height 155
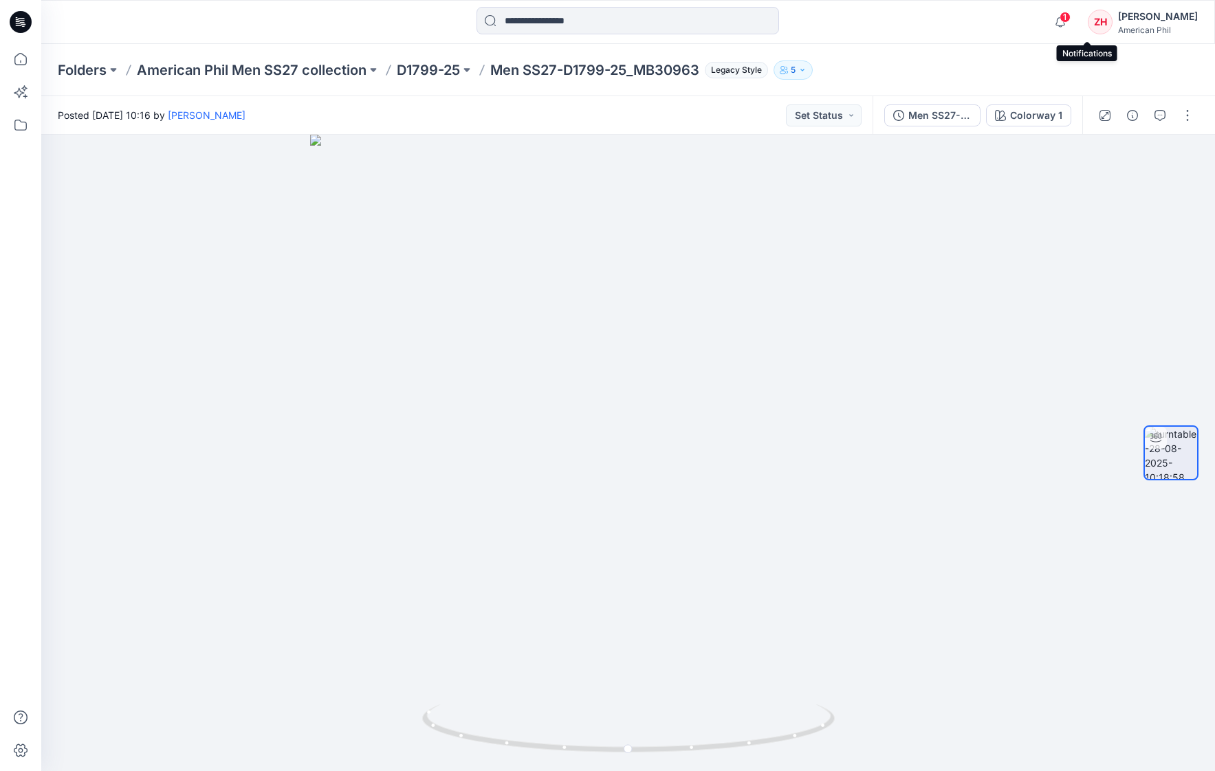
click at [1070, 17] on span "1" at bounding box center [1064, 17] width 11 height 11
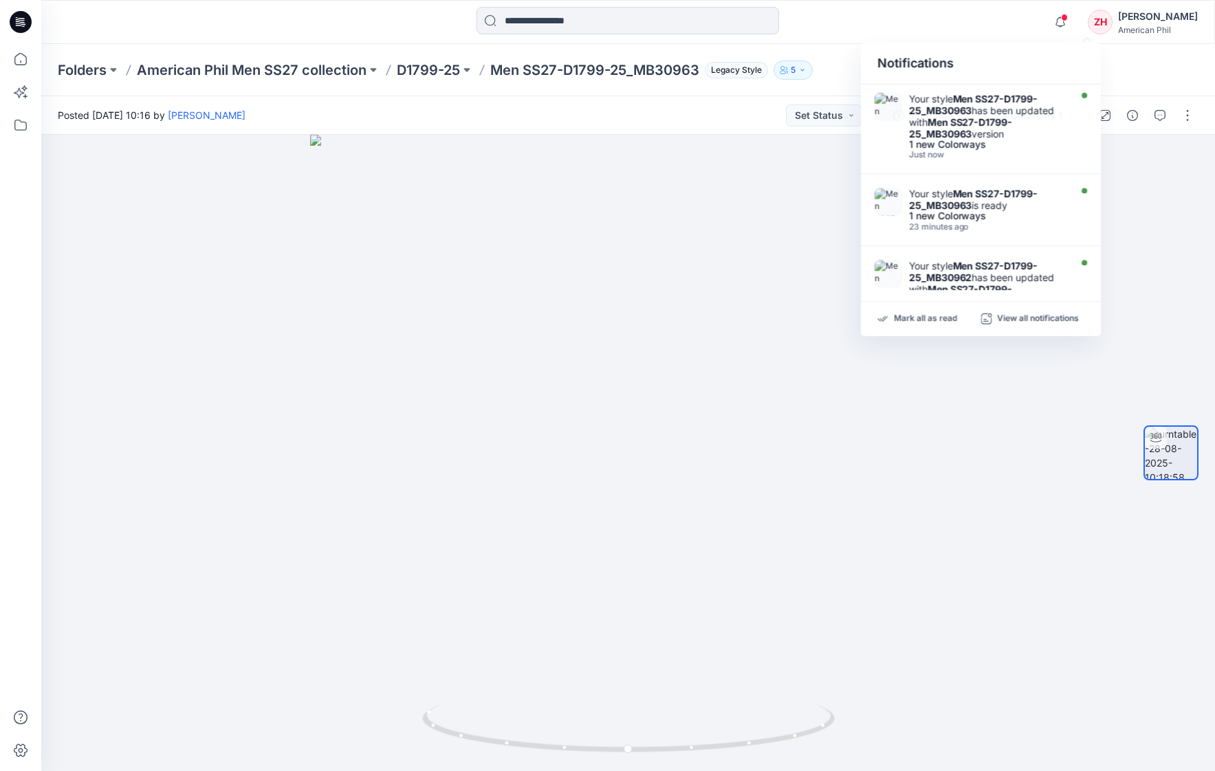
drag, startPoint x: 989, startPoint y: 21, endPoint x: 949, endPoint y: 0, distance: 45.5
click at [988, 20] on div "Notifications Your style Men SS27-D1799-25_MB30963 has been updated with Men SS…" at bounding box center [627, 22] width 1173 height 30
